Goal: Communication & Community: Answer question/provide support

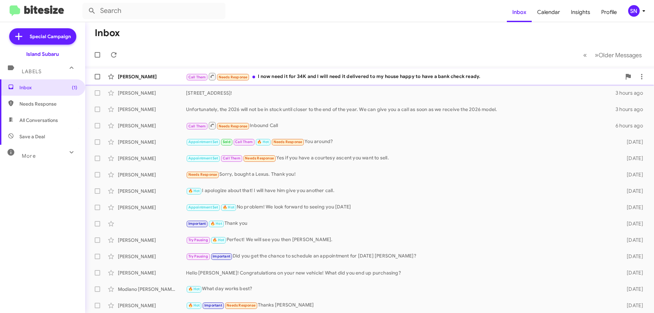
click at [330, 74] on div "Call Them Needs Response I now need it for 34K and I will need it delivered to …" at bounding box center [403, 76] width 435 height 9
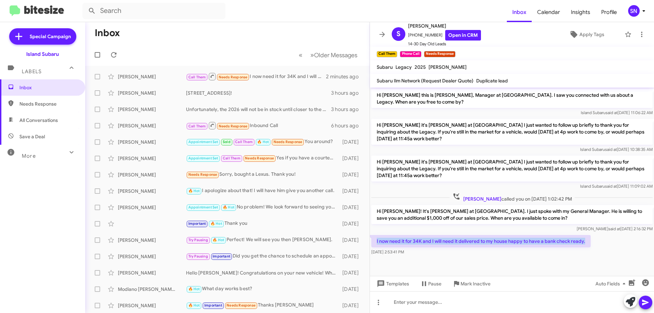
drag, startPoint x: 377, startPoint y: 239, endPoint x: 585, endPoint y: 242, distance: 208.1
click at [585, 242] on p "I now need it for 34K and I will need it delivered to my house happy to have a …" at bounding box center [480, 241] width 219 height 12
copy p "I now need it for 34K and I will need it delivered to my house happy to have a …"
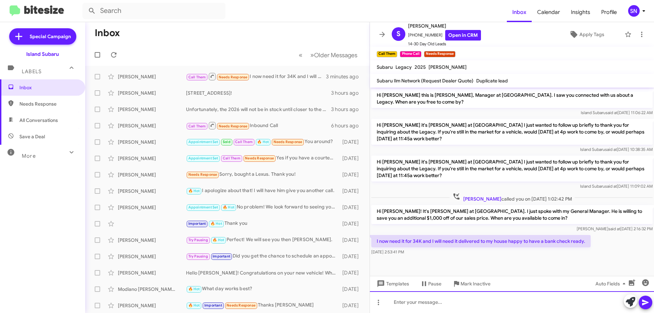
click at [418, 306] on div at bounding box center [512, 302] width 284 height 22
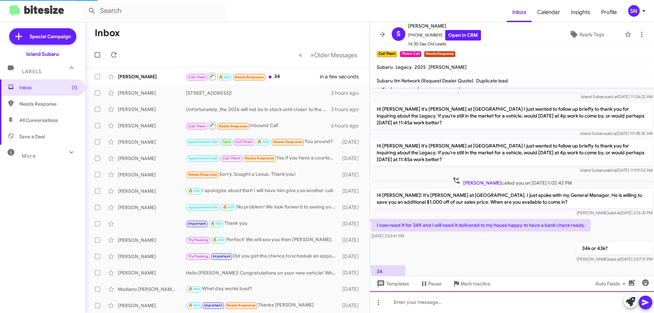
scroll to position [41, 0]
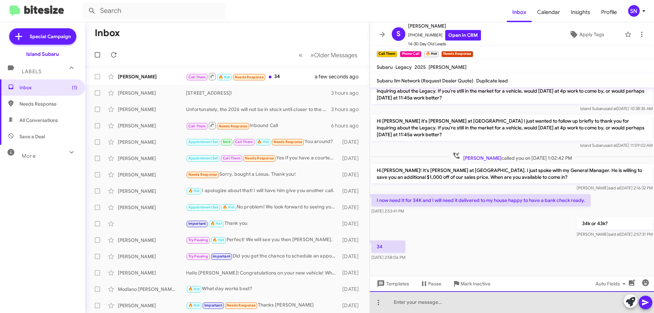
click at [414, 302] on div at bounding box center [512, 302] width 284 height 22
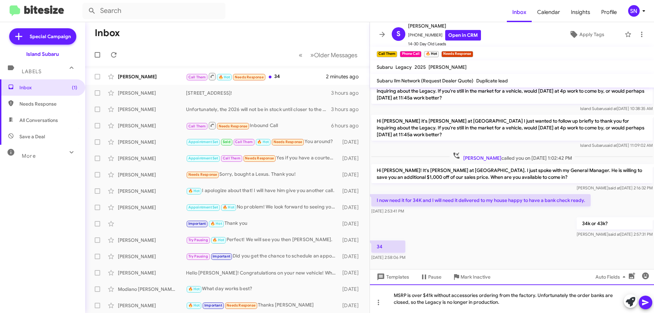
click at [506, 300] on div "MSRP is over $41k without accessories ordering from the factory. Unfortunately …" at bounding box center [512, 298] width 284 height 29
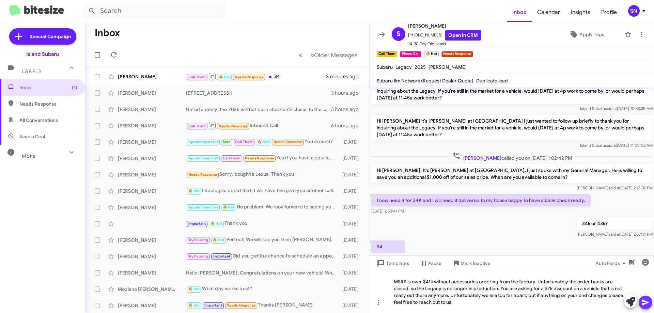
click at [644, 303] on icon at bounding box center [645, 303] width 6 height 6
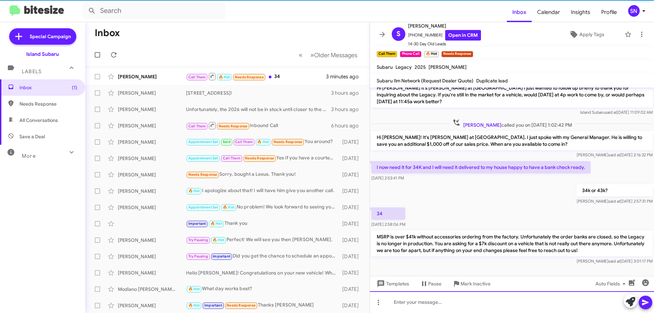
scroll to position [79, 0]
